Goal: Find specific page/section

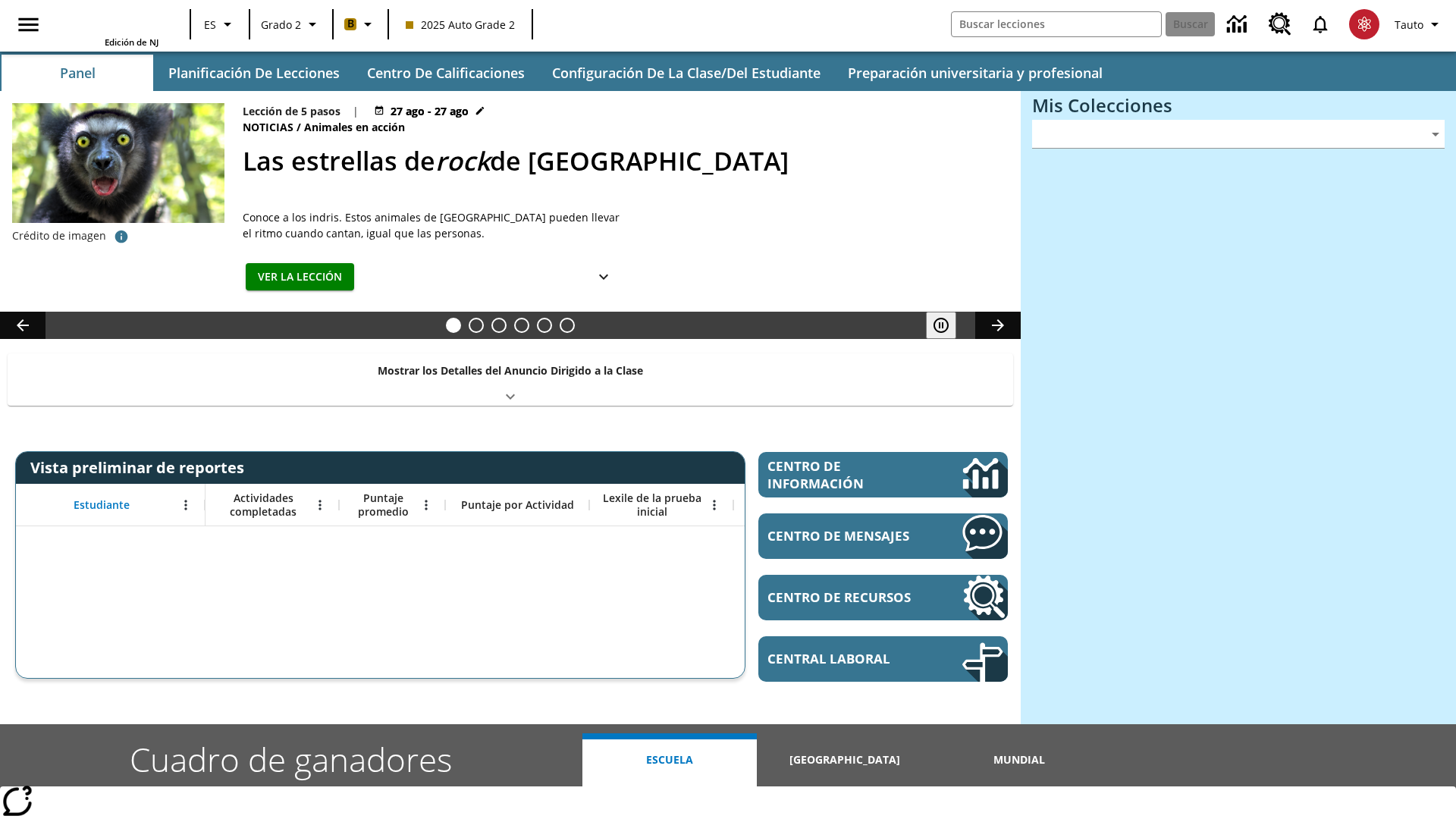
type input "-1"
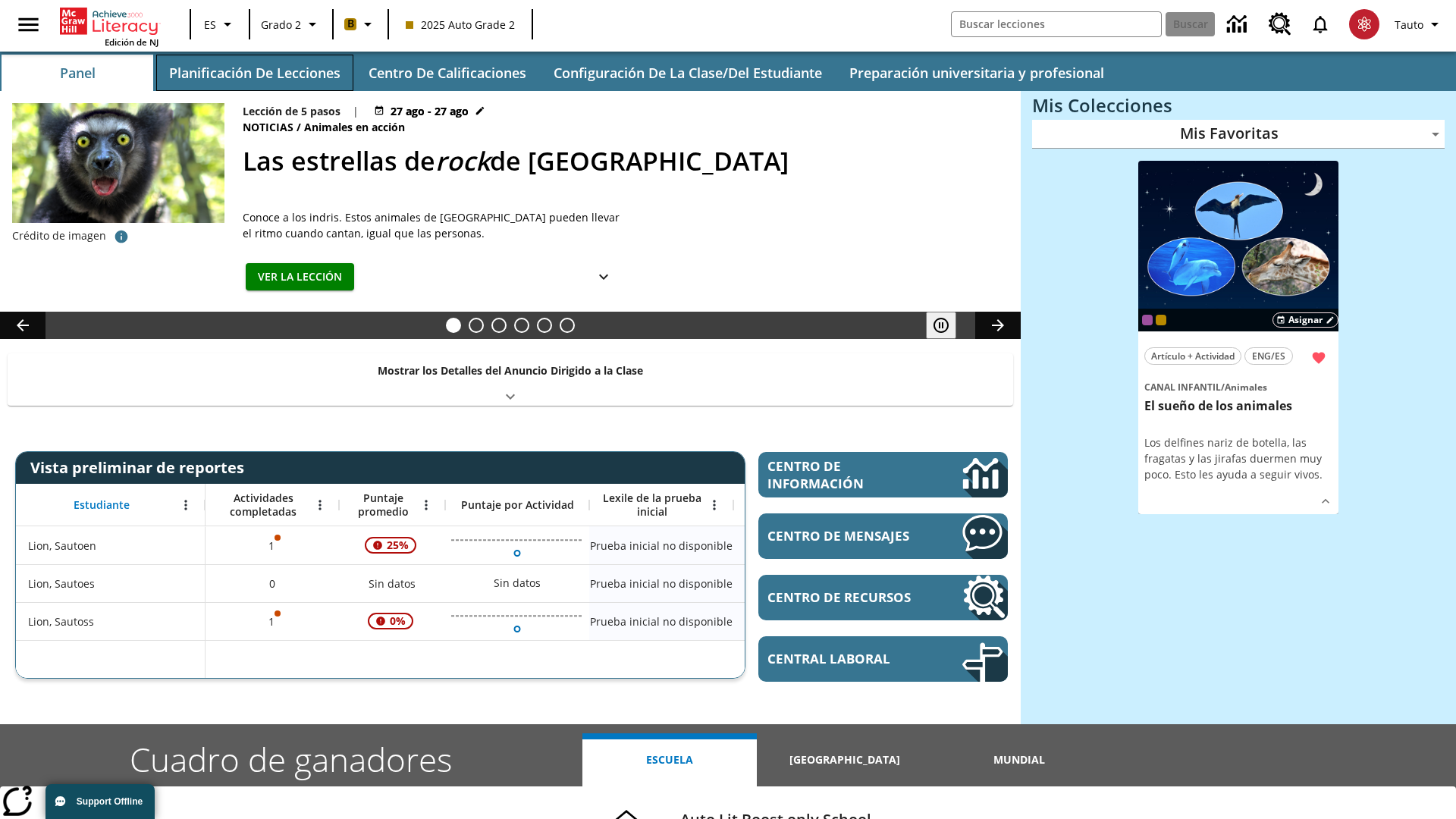
click at [254, 73] on button "Planificación de lecciones" at bounding box center [254, 72] width 197 height 36
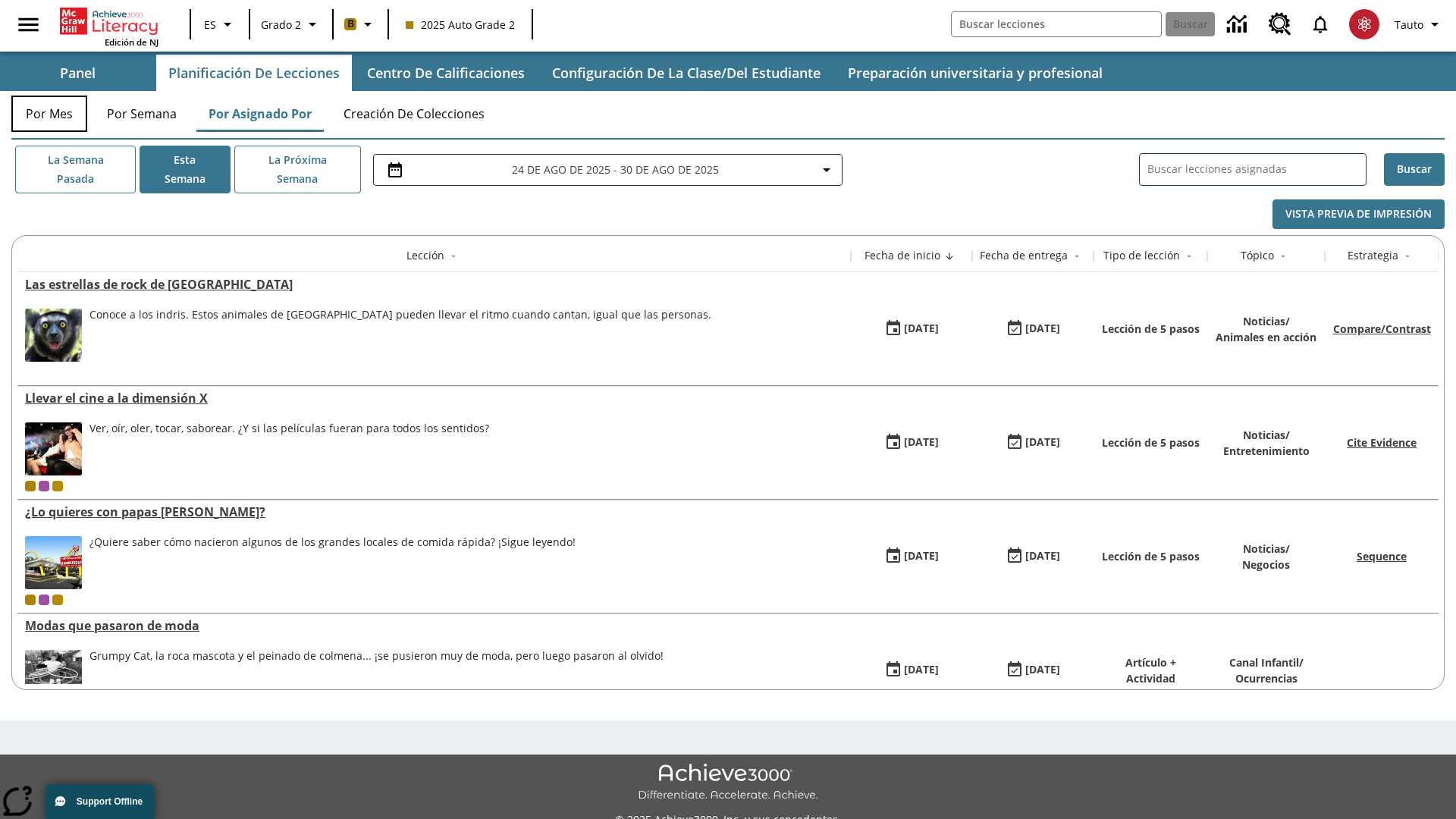
click at [49, 114] on button "Por mes" at bounding box center [49, 114] width 76 height 36
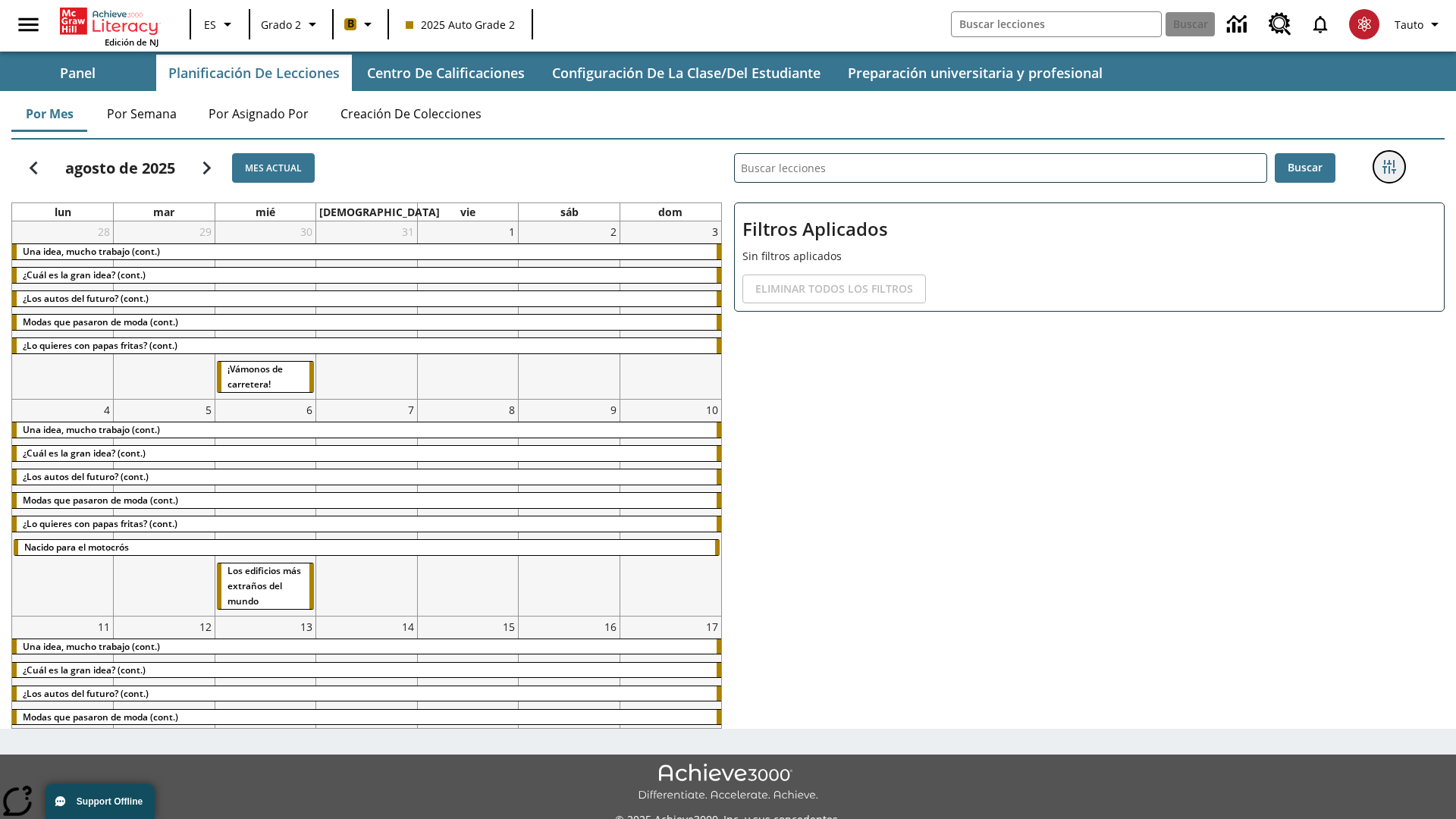
click at [1389, 167] on icon "Menú lateral de filtros" at bounding box center [1389, 166] width 13 height 13
